Goal: Find specific page/section: Find specific page/section

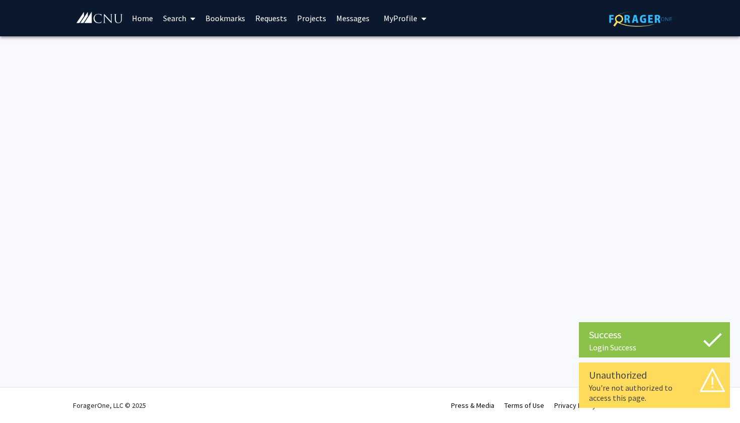
click at [609, 377] on div "Unauthorized" at bounding box center [654, 374] width 131 height 15
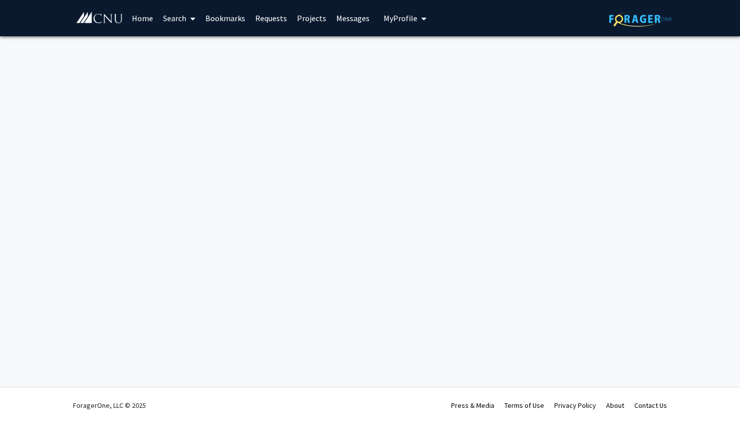
click at [609, 377] on div "Success" at bounding box center [647, 384] width 131 height 15
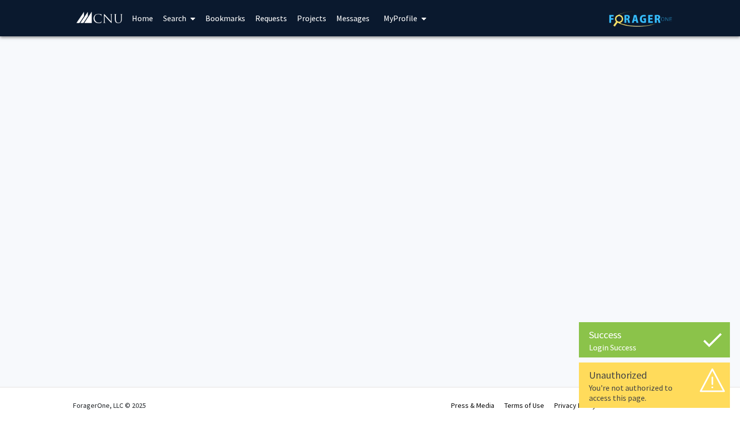
click at [588, 391] on div "Unauthorized You're not authorized to access this page." at bounding box center [654, 384] width 151 height 45
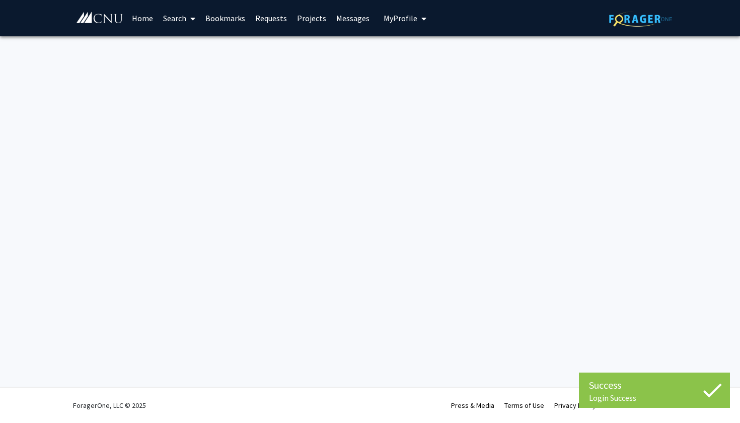
click at [588, 391] on div "Success Login Success" at bounding box center [654, 389] width 151 height 35
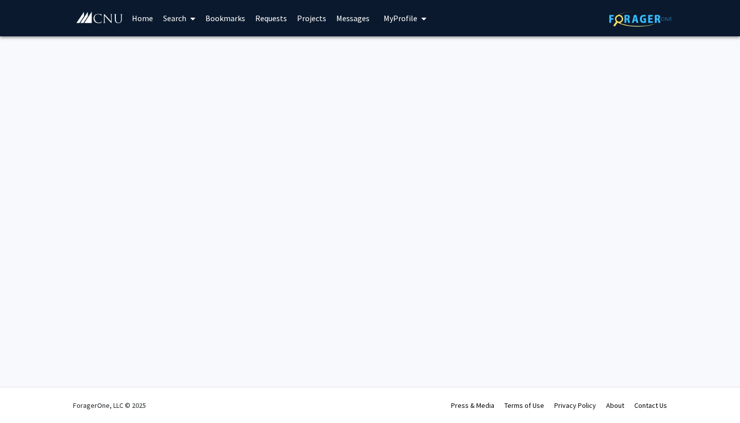
click at [398, 184] on div "Skip navigation Home Search Bookmarks Requests Projects Messages My Profile Aub…" at bounding box center [370, 211] width 740 height 423
click at [631, 20] on img at bounding box center [640, 19] width 63 height 16
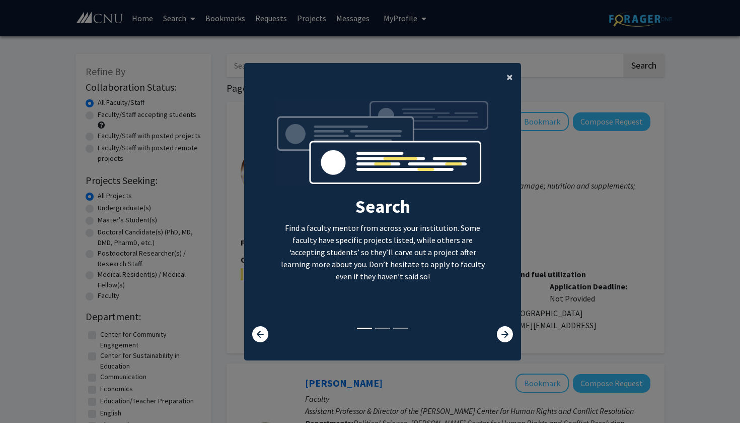
click at [506, 71] on button "×" at bounding box center [510, 77] width 23 height 28
